Goal: Information Seeking & Learning: Find specific fact

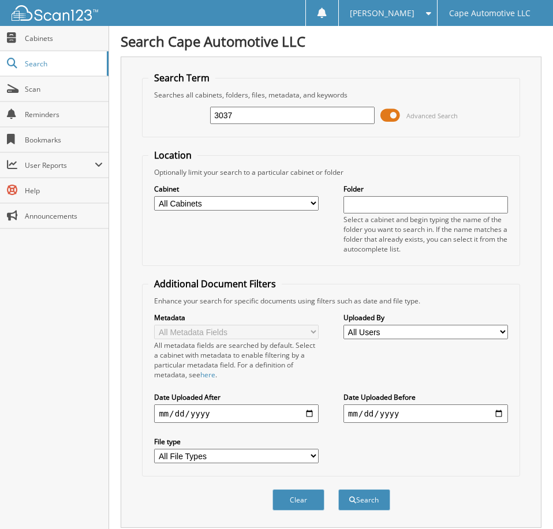
click at [302, 117] on input "3037" at bounding box center [292, 115] width 164 height 17
click at [302, 116] on input "3037" at bounding box center [292, 115] width 164 height 17
type input "06342"
click at [338, 489] on button "Search" at bounding box center [364, 499] width 52 height 21
click at [395, 118] on span at bounding box center [390, 115] width 20 height 17
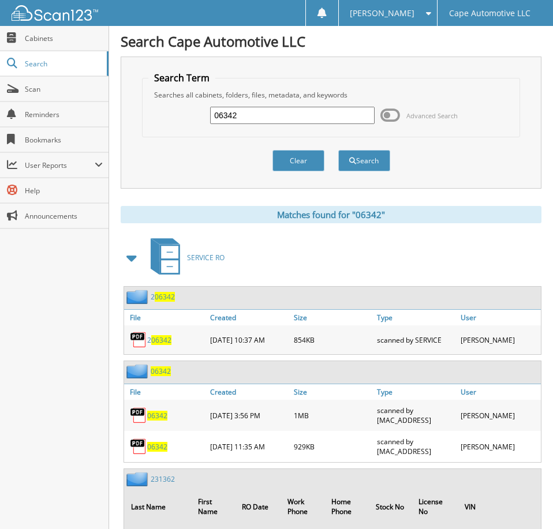
click at [159, 420] on span "06342" at bounding box center [157, 416] width 20 height 10
click at [160, 451] on span "06342" at bounding box center [157, 447] width 20 height 10
click at [294, 123] on input "06342" at bounding box center [292, 115] width 164 height 17
type input "06312"
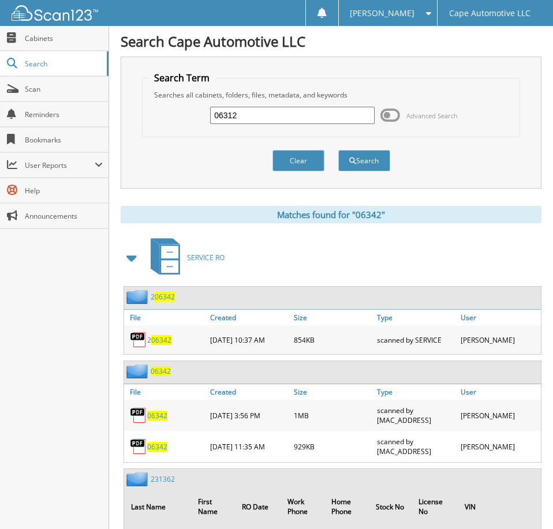
click at [338, 150] on button "Search" at bounding box center [364, 160] width 52 height 21
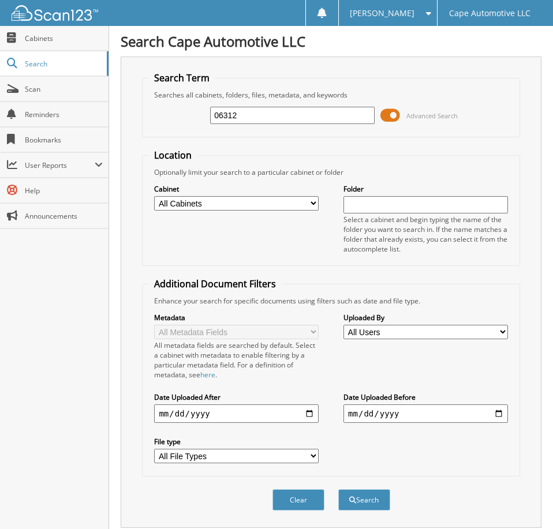
click at [388, 119] on span at bounding box center [390, 115] width 20 height 17
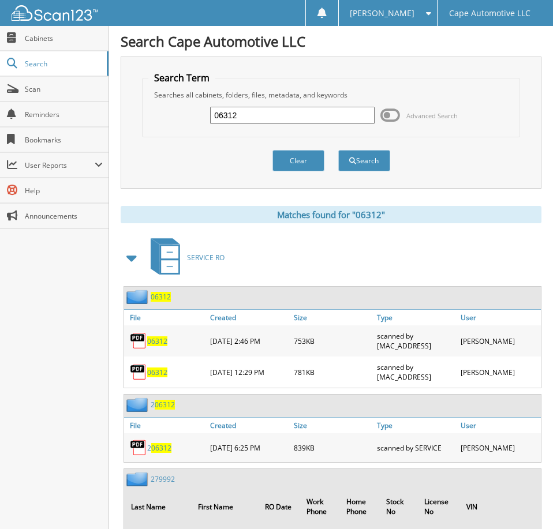
click at [157, 377] on span "06312" at bounding box center [157, 372] width 20 height 10
click at [244, 122] on input "06312" at bounding box center [292, 115] width 164 height 17
type input "06567"
click at [338, 150] on button "Search" at bounding box center [364, 160] width 52 height 21
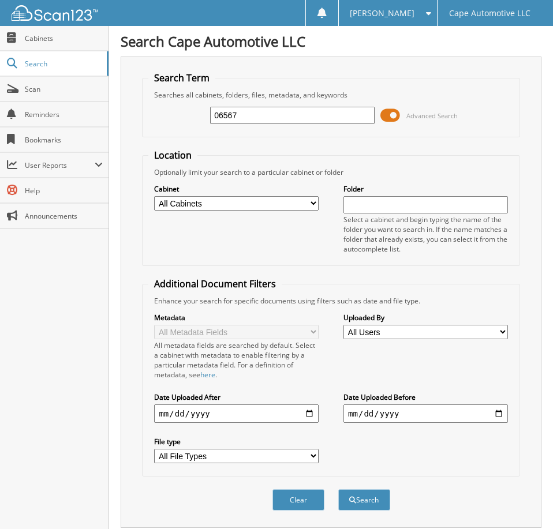
click at [390, 119] on span at bounding box center [390, 115] width 20 height 17
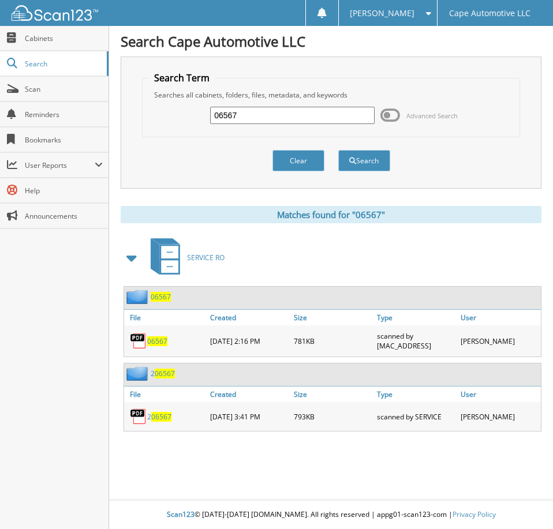
click at [247, 120] on input "06567" at bounding box center [292, 115] width 164 height 17
type input "06590"
click at [338, 150] on button "Search" at bounding box center [364, 160] width 52 height 21
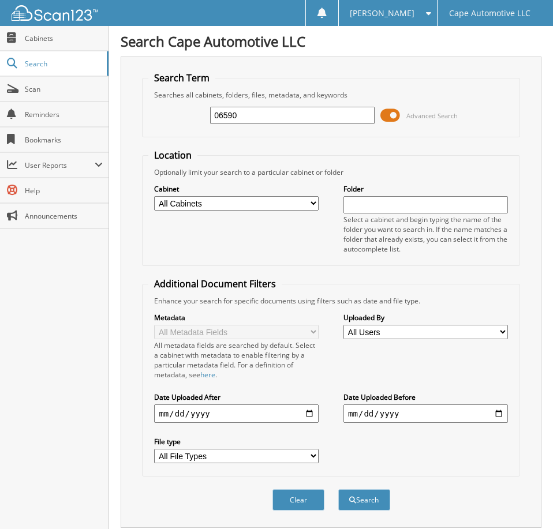
click at [393, 120] on span at bounding box center [390, 115] width 20 height 17
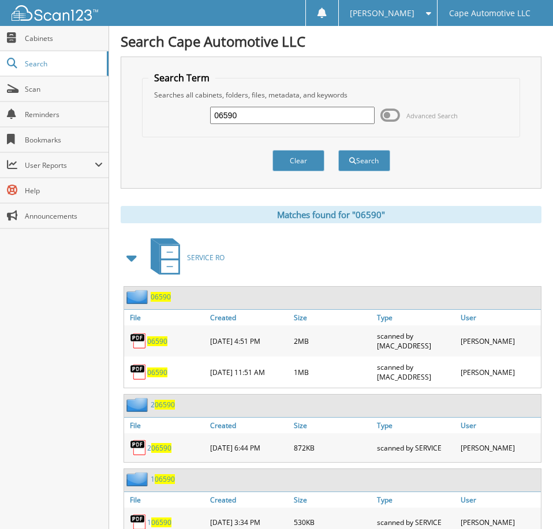
click at [159, 377] on span "06590" at bounding box center [157, 372] width 20 height 10
click at [279, 120] on input "06590" at bounding box center [292, 115] width 164 height 17
type input "06518"
click at [338, 150] on button "Search" at bounding box center [364, 160] width 52 height 21
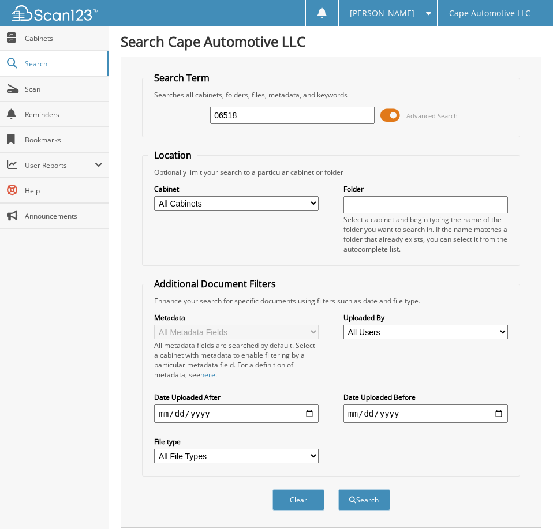
click at [390, 120] on span at bounding box center [390, 115] width 20 height 17
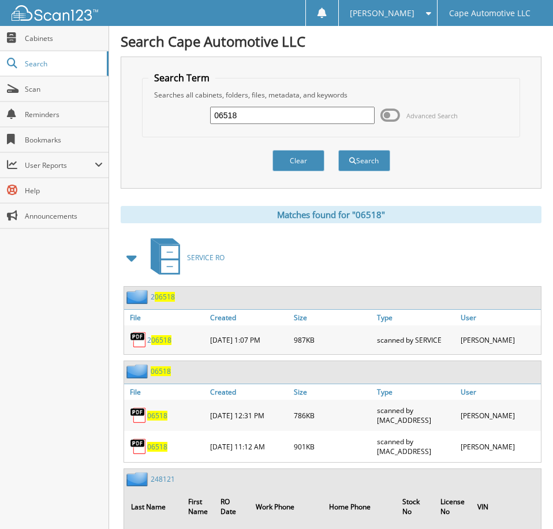
click at [160, 420] on span "06518" at bounding box center [157, 416] width 20 height 10
click at [260, 124] on input "06518" at bounding box center [292, 115] width 164 height 17
type input "06052"
click at [338, 150] on button "Search" at bounding box center [364, 160] width 52 height 21
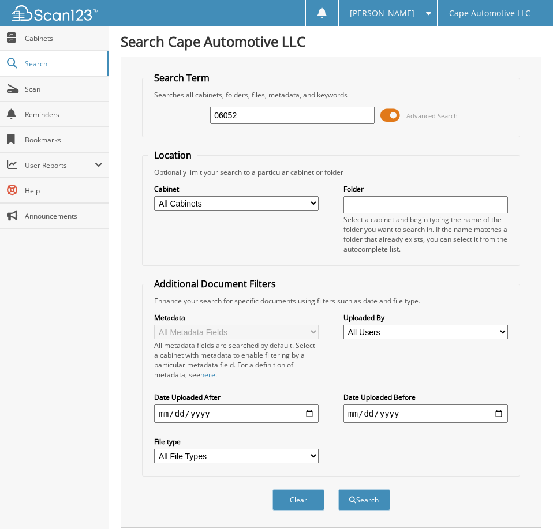
click at [390, 117] on span at bounding box center [390, 115] width 20 height 17
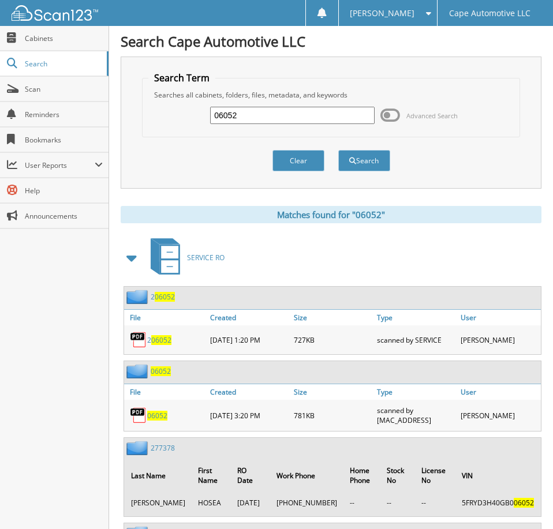
click at [162, 420] on span "06052" at bounding box center [157, 416] width 20 height 10
click at [385, 14] on span "[PERSON_NAME]" at bounding box center [382, 13] width 65 height 7
click at [406, 55] on link "Logout" at bounding box center [388, 56] width 98 height 20
